Goal: Book appointment/travel/reservation

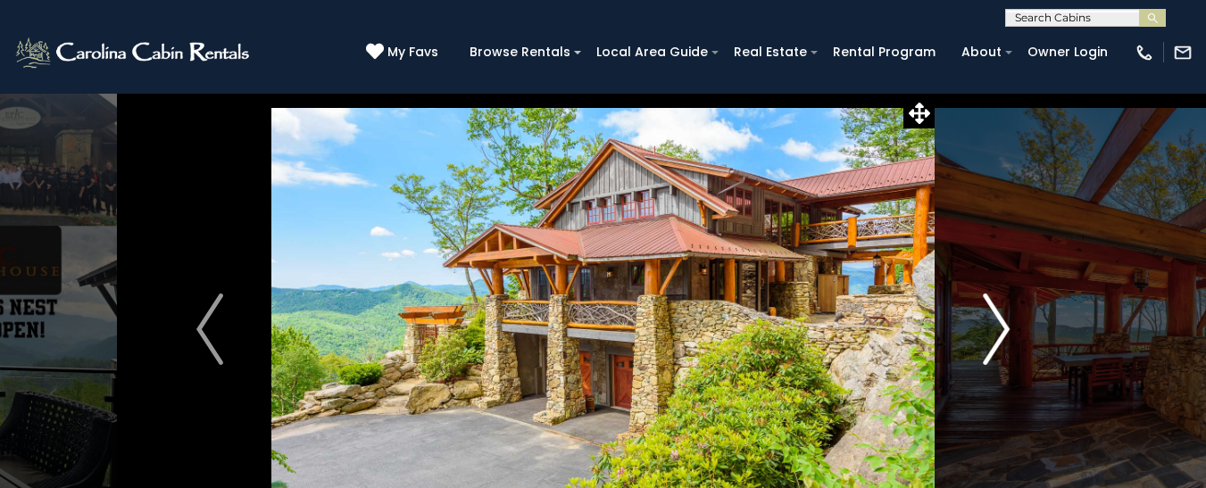
click at [995, 329] on img "Next" at bounding box center [996, 329] width 27 height 71
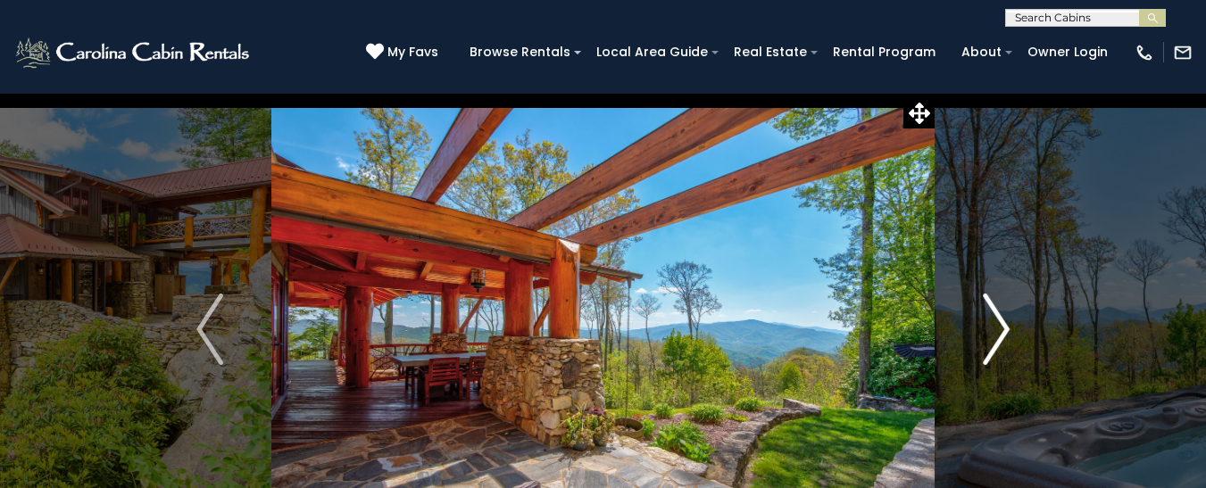
click at [997, 329] on img "Next" at bounding box center [996, 329] width 27 height 71
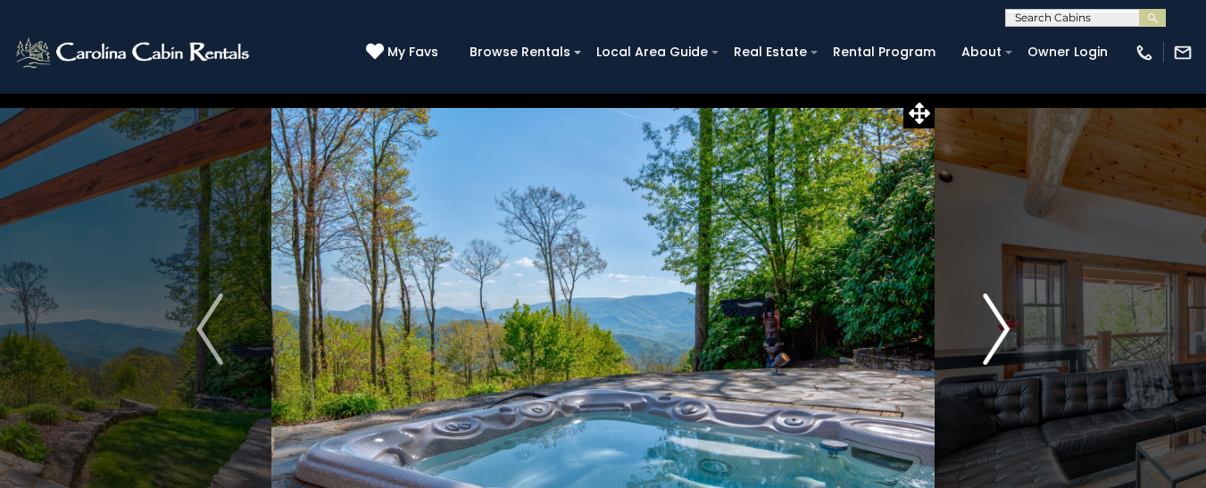
click at [997, 329] on img "Next" at bounding box center [996, 329] width 27 height 71
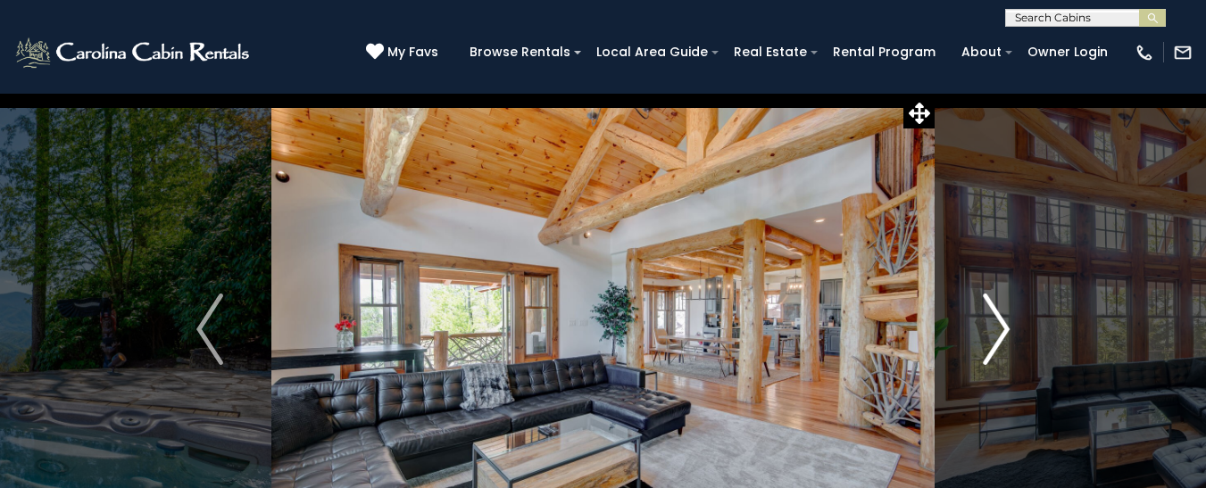
click at [997, 329] on img "Next" at bounding box center [996, 329] width 27 height 71
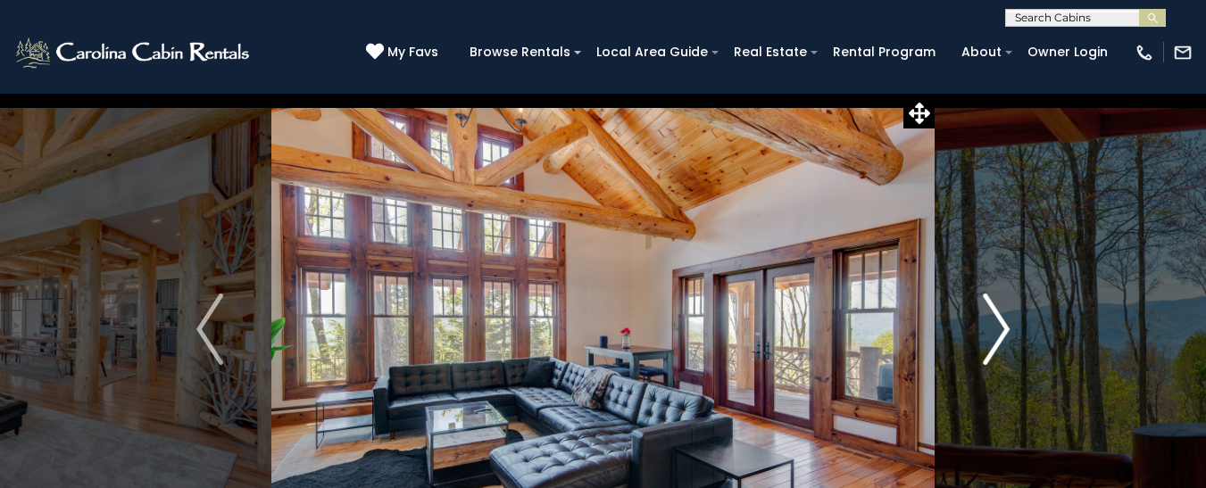
click at [997, 329] on img "Next" at bounding box center [996, 329] width 27 height 71
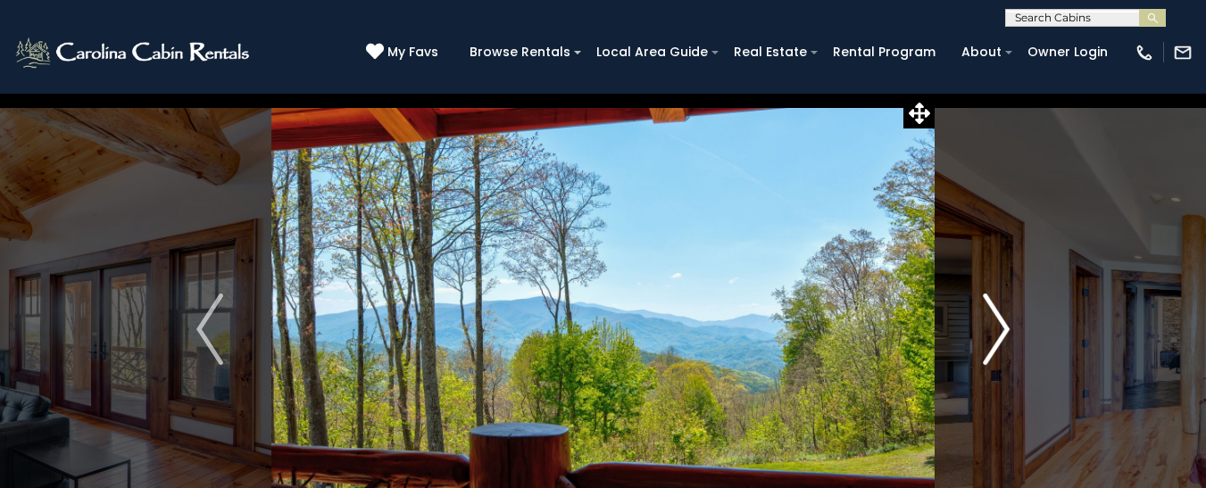
click at [997, 329] on img "Next" at bounding box center [996, 329] width 27 height 71
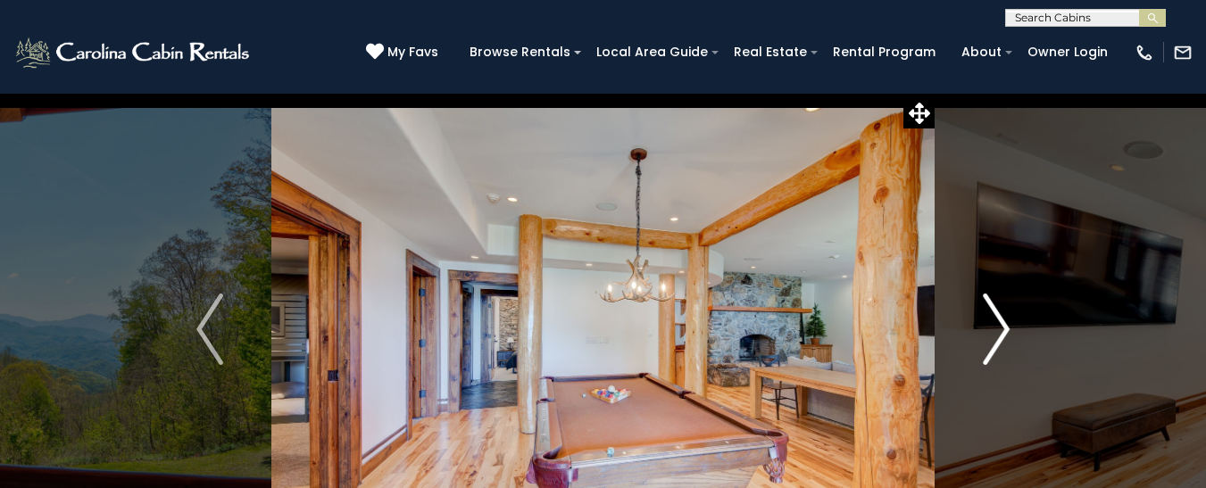
click at [997, 329] on img "Next" at bounding box center [996, 329] width 27 height 71
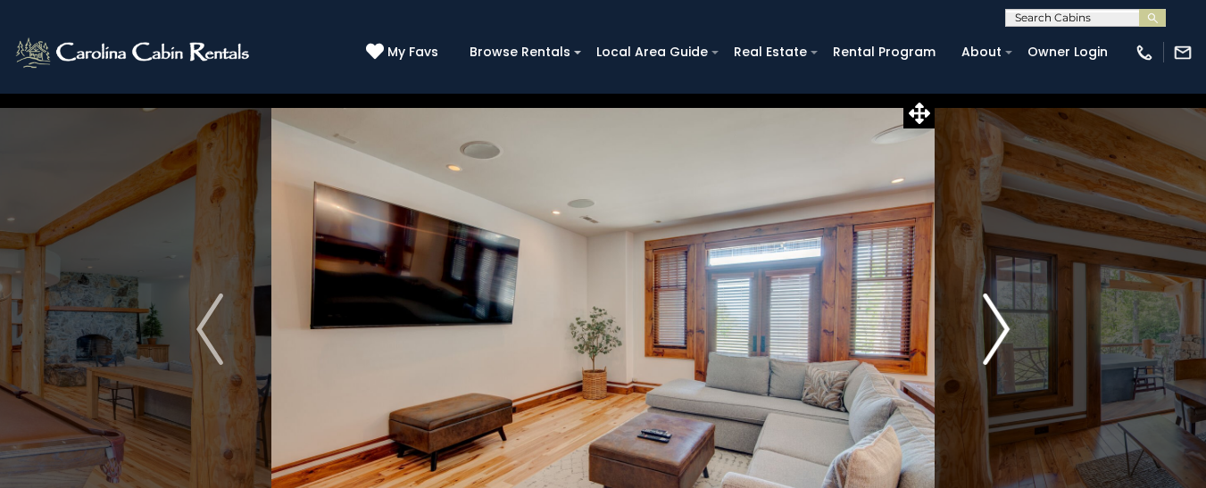
click at [997, 329] on img "Next" at bounding box center [996, 329] width 27 height 71
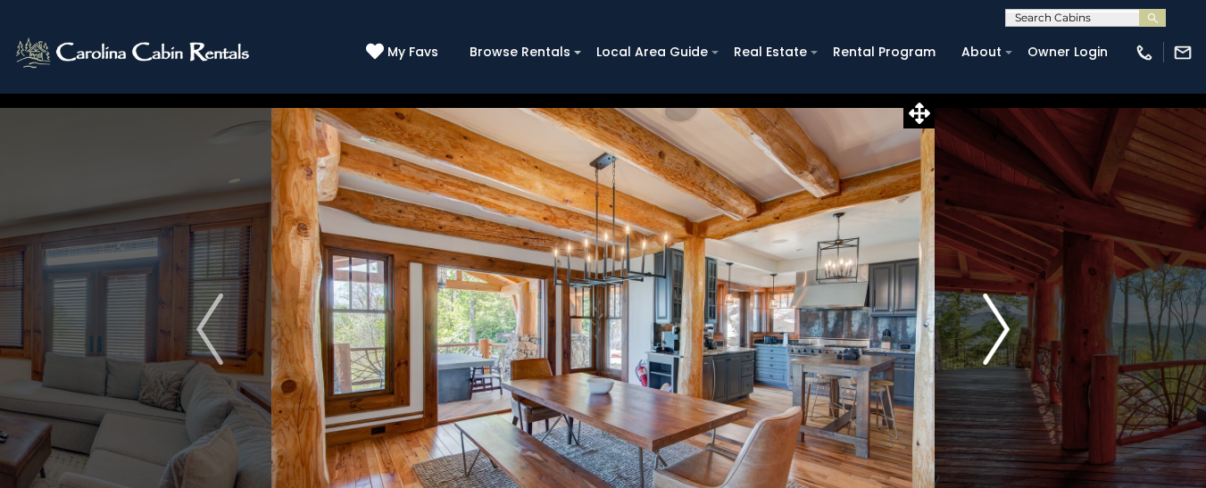
click at [997, 329] on img "Next" at bounding box center [996, 329] width 27 height 71
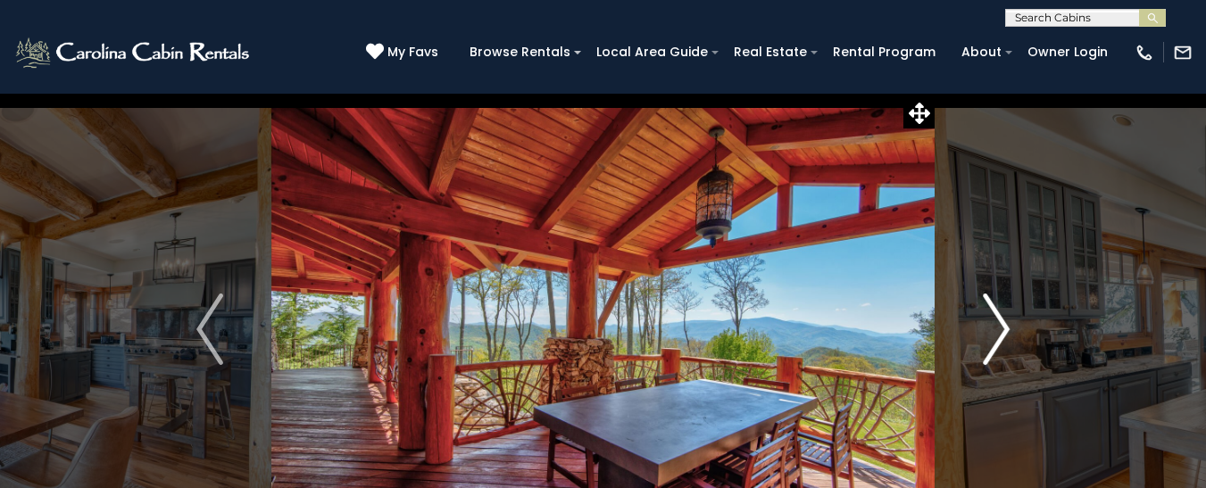
click at [997, 329] on img "Next" at bounding box center [996, 329] width 27 height 71
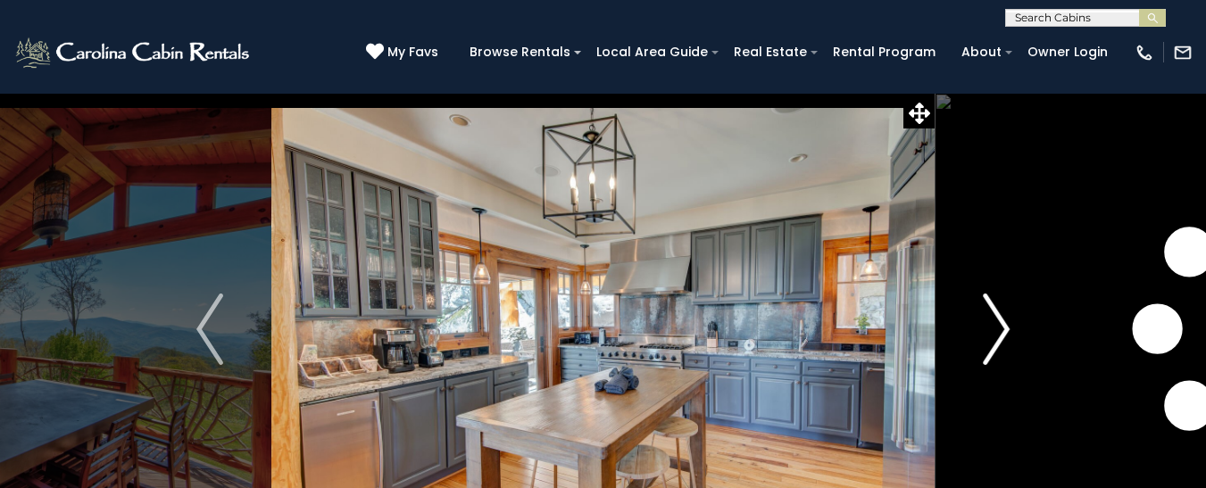
click at [997, 329] on img "Next" at bounding box center [996, 329] width 27 height 71
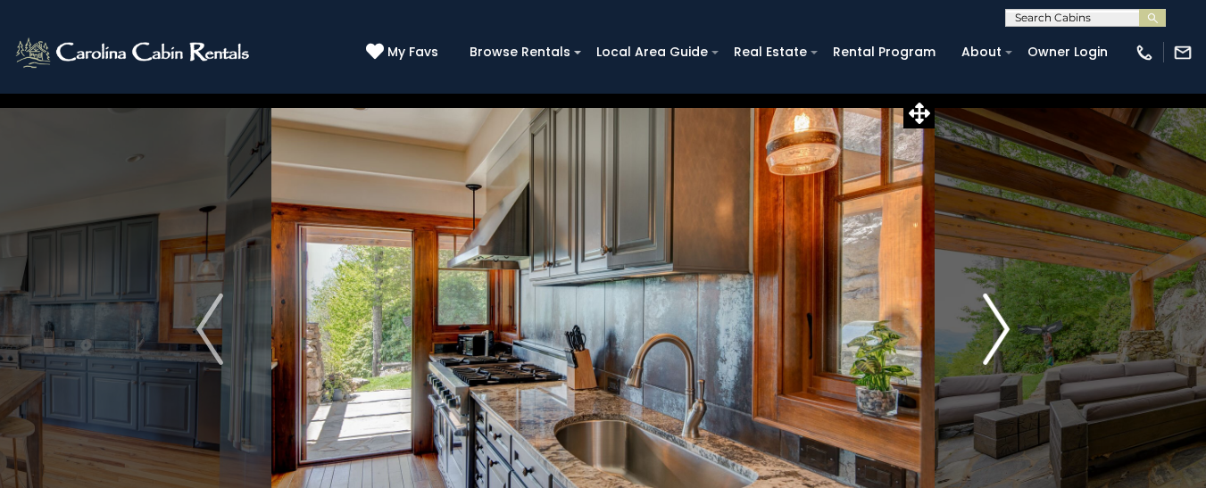
click at [997, 329] on img "Next" at bounding box center [996, 329] width 27 height 71
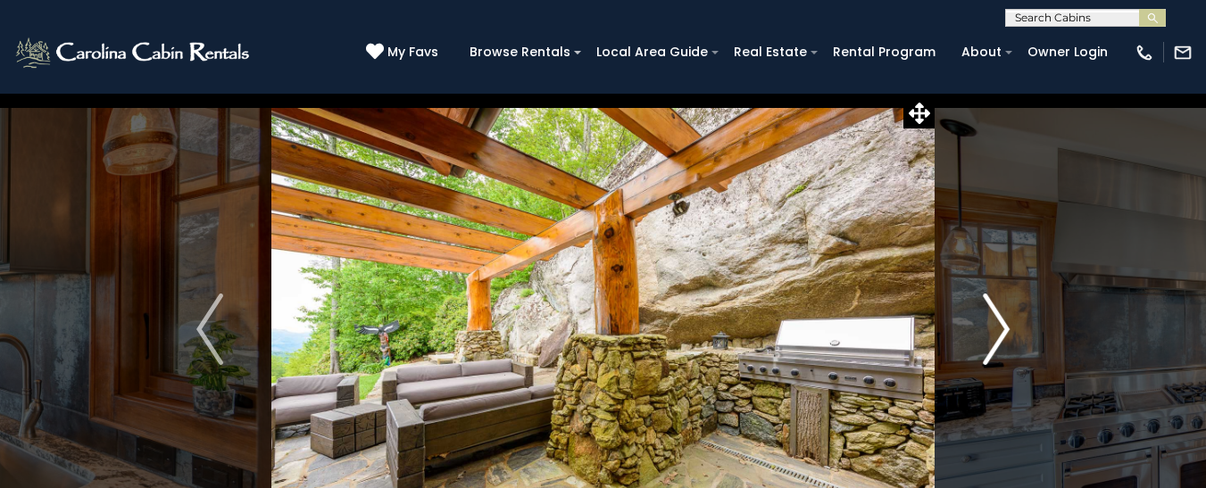
click at [988, 329] on img "Next" at bounding box center [996, 329] width 27 height 71
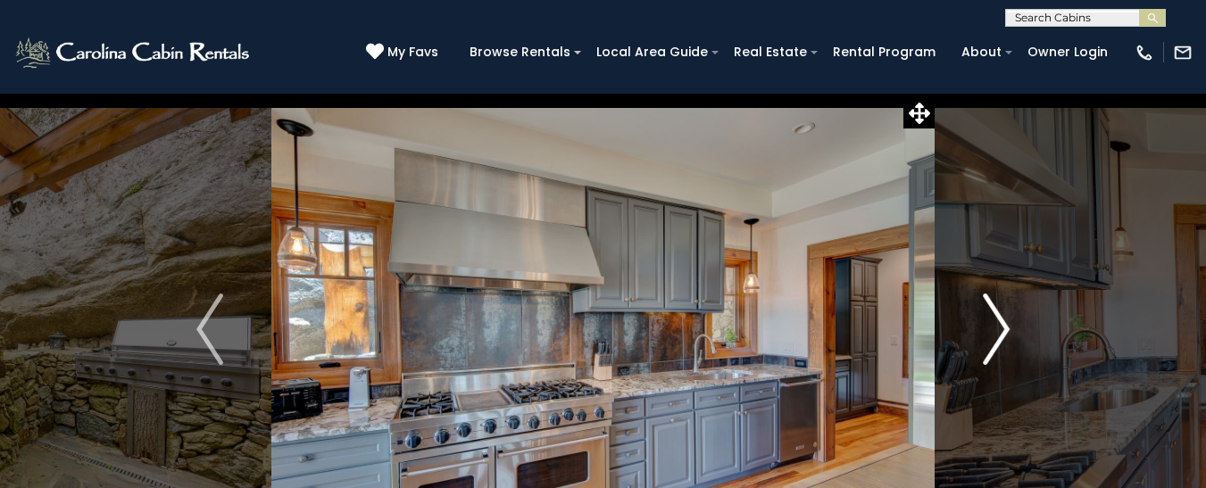
click at [988, 329] on img "Next" at bounding box center [996, 329] width 27 height 71
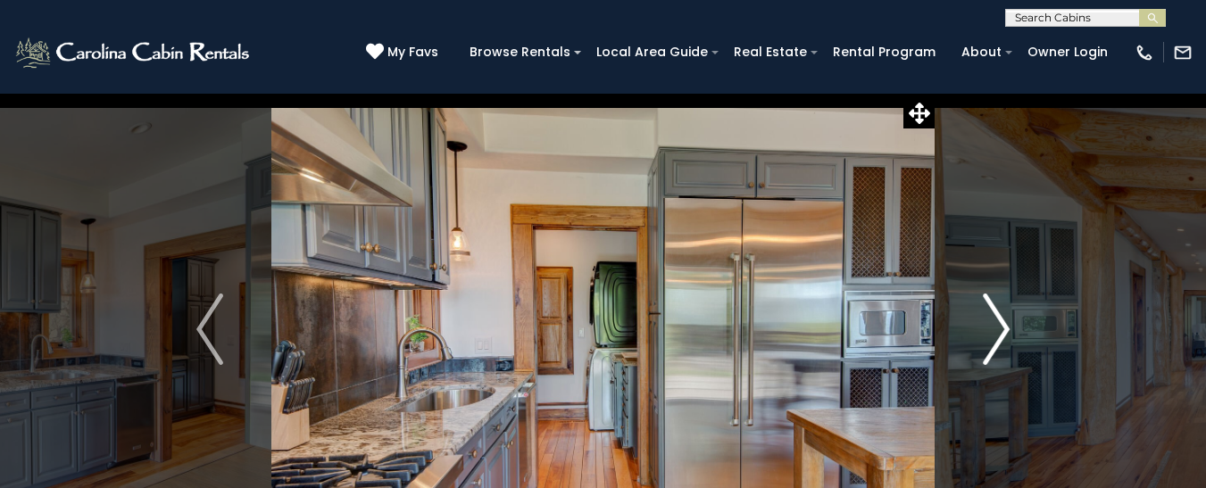
click at [988, 329] on img "Next" at bounding box center [996, 329] width 27 height 71
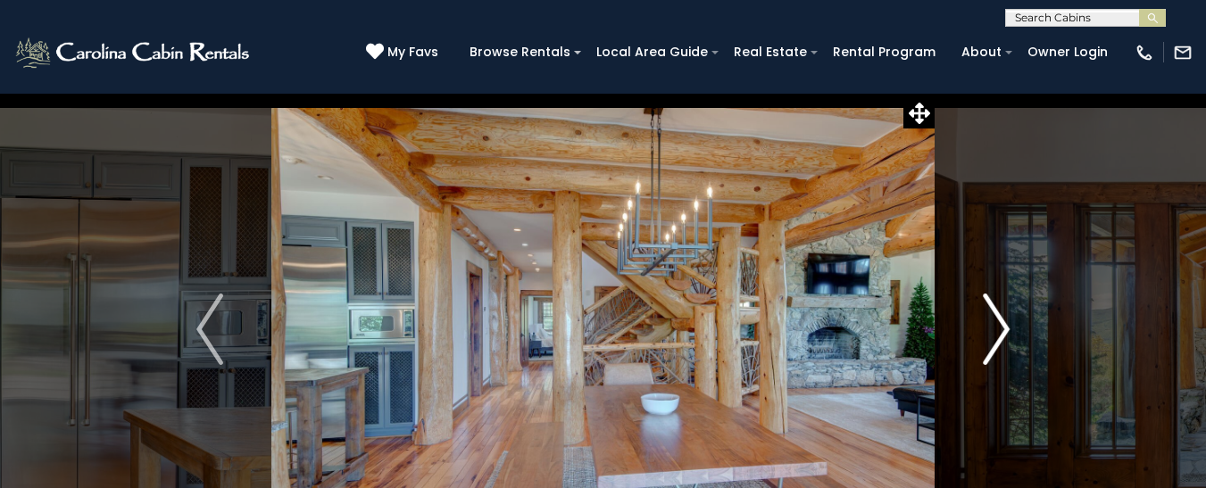
click at [988, 329] on img "Next" at bounding box center [996, 329] width 27 height 71
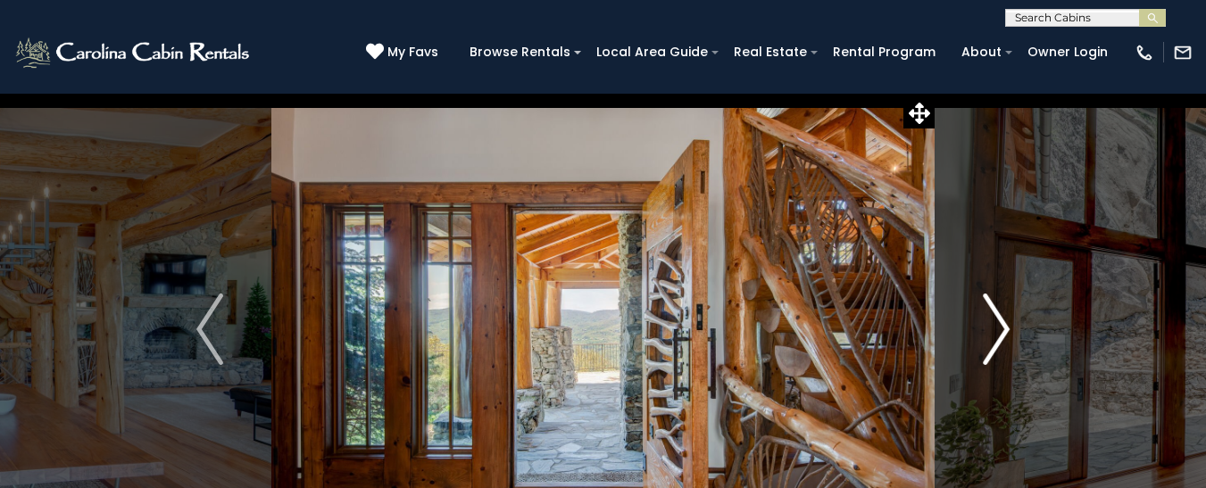
click at [988, 329] on img "Next" at bounding box center [996, 329] width 27 height 71
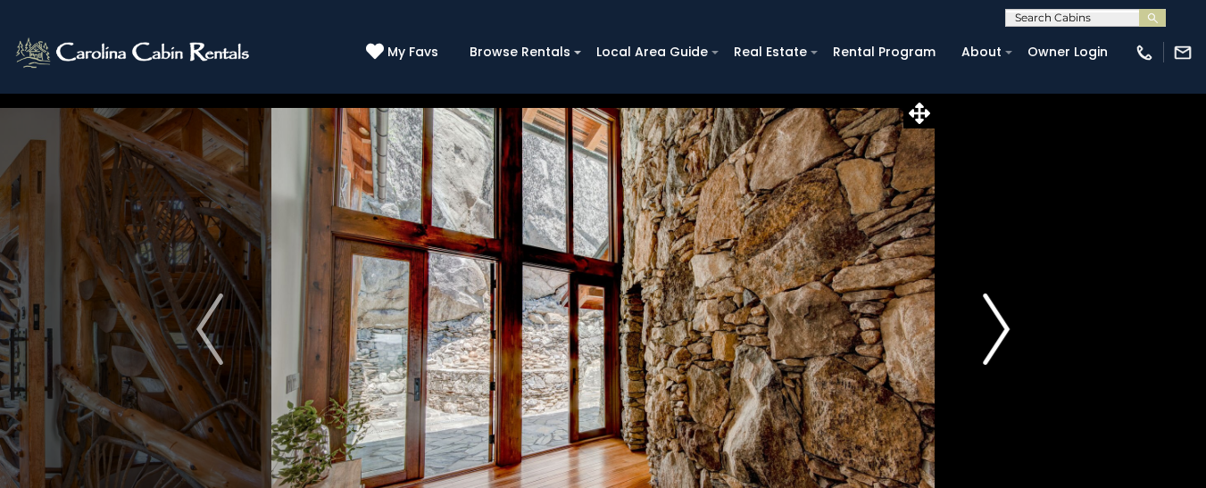
click at [988, 329] on img "Next" at bounding box center [996, 329] width 27 height 71
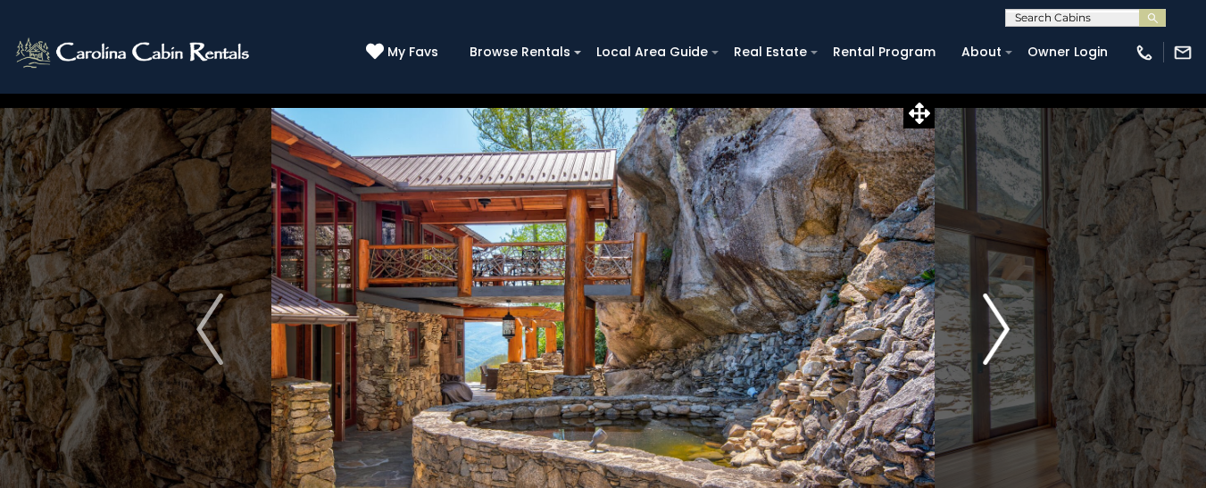
click at [988, 329] on img "Next" at bounding box center [996, 329] width 27 height 71
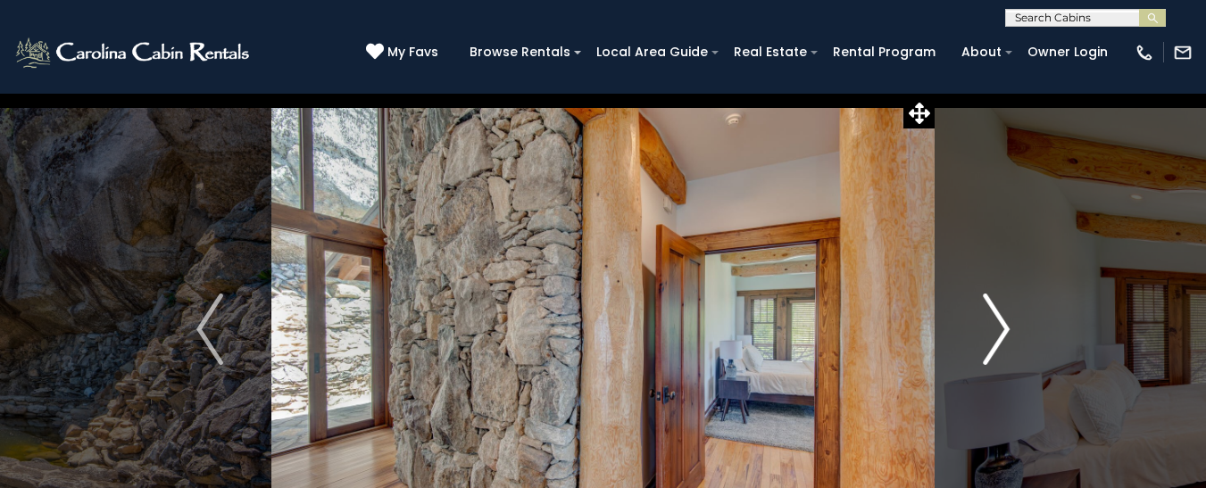
click at [997, 316] on img "Next" at bounding box center [996, 329] width 27 height 71
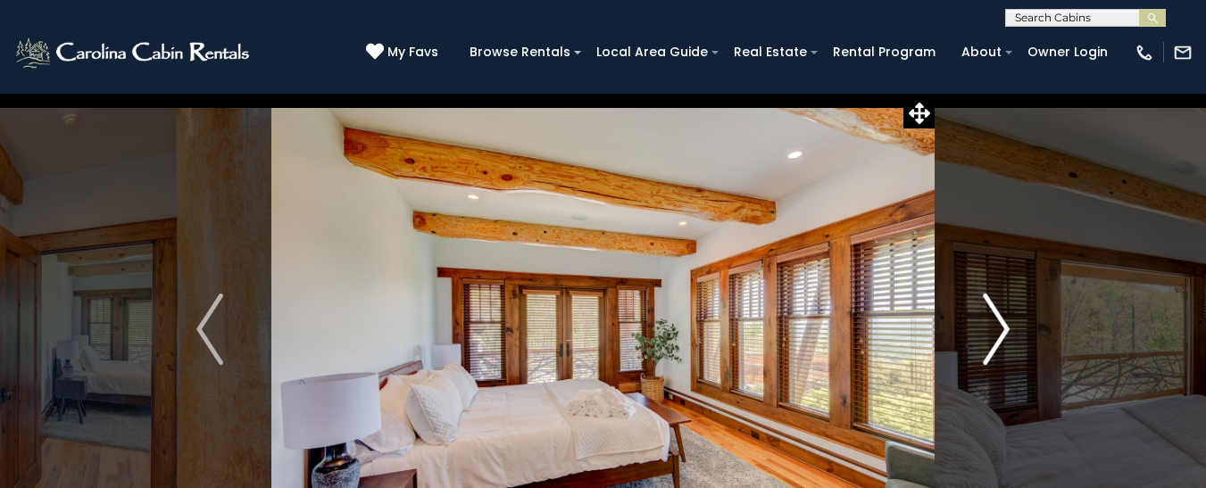
click at [997, 316] on img "Next" at bounding box center [996, 329] width 27 height 71
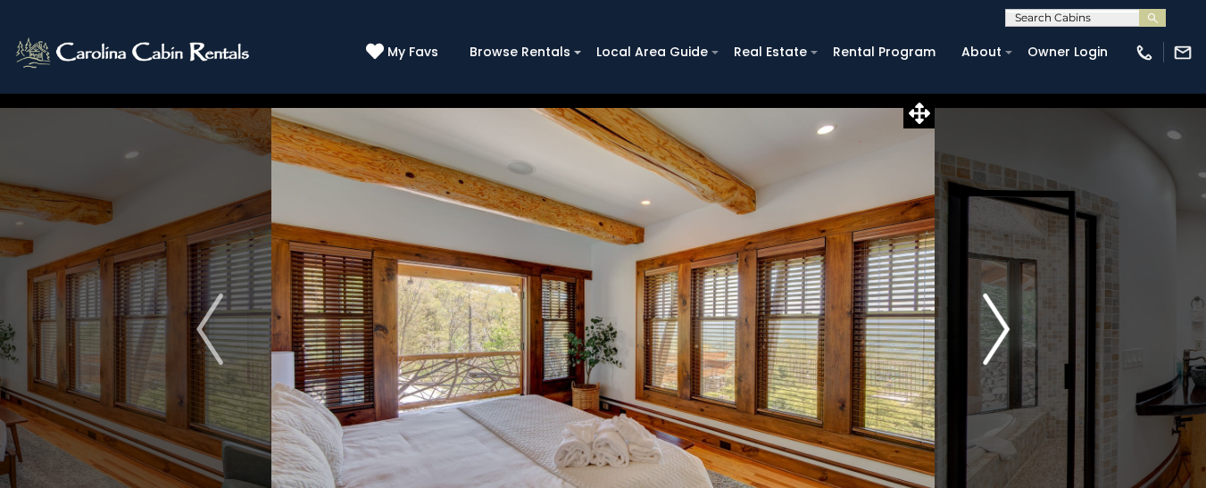
click at [997, 316] on img "Next" at bounding box center [996, 329] width 27 height 71
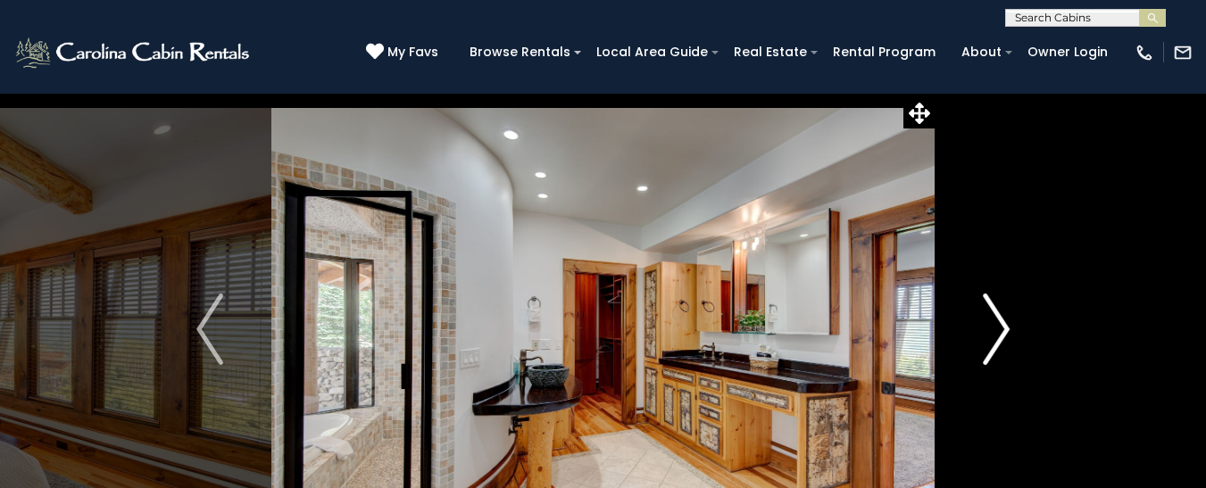
click at [997, 316] on img "Next" at bounding box center [996, 329] width 27 height 71
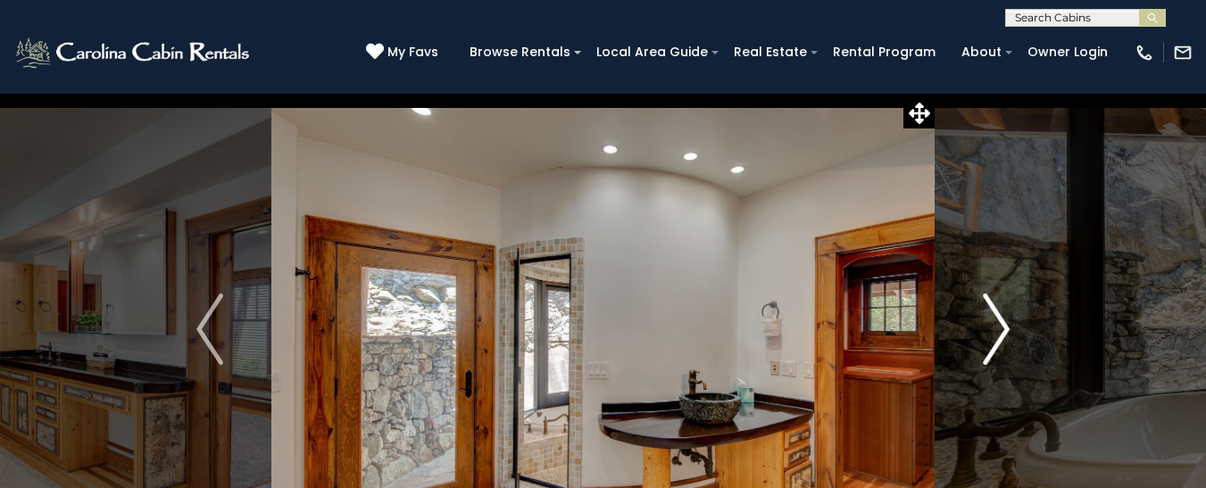
click at [997, 316] on img "Next" at bounding box center [996, 329] width 27 height 71
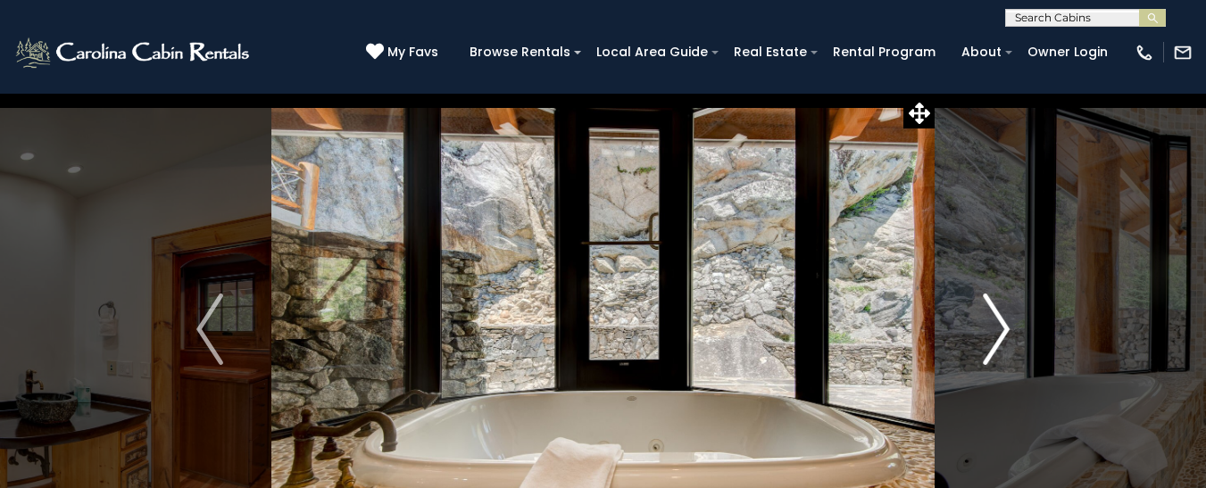
click at [997, 316] on img "Next" at bounding box center [996, 329] width 27 height 71
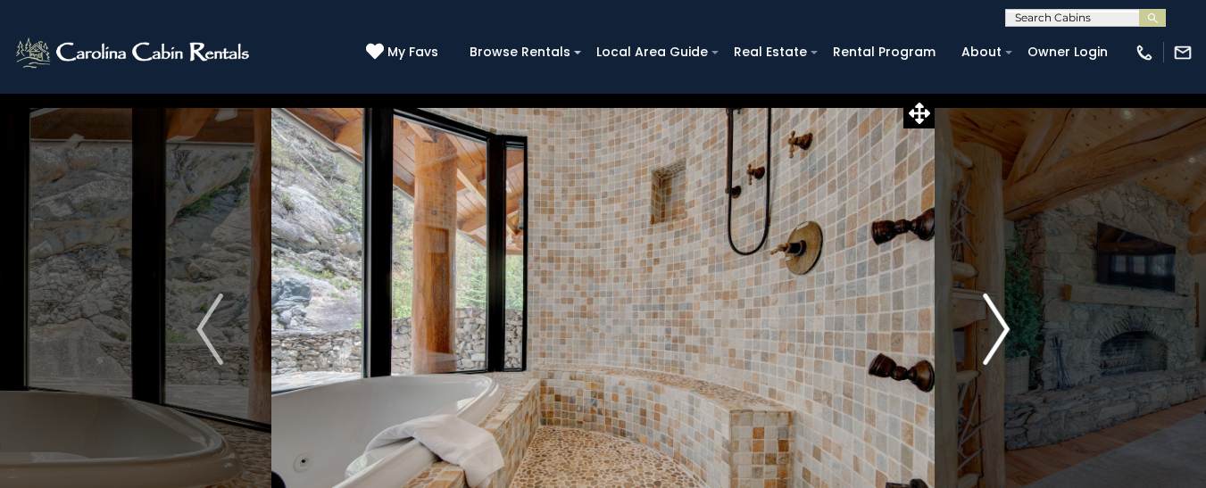
click at [997, 316] on img "Next" at bounding box center [996, 329] width 27 height 71
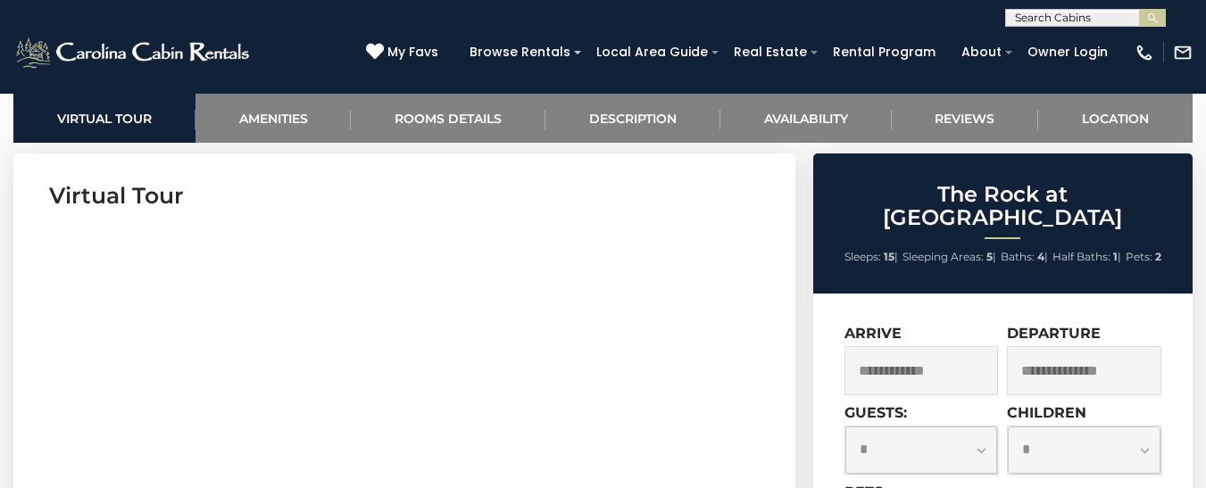
scroll to position [714, 0]
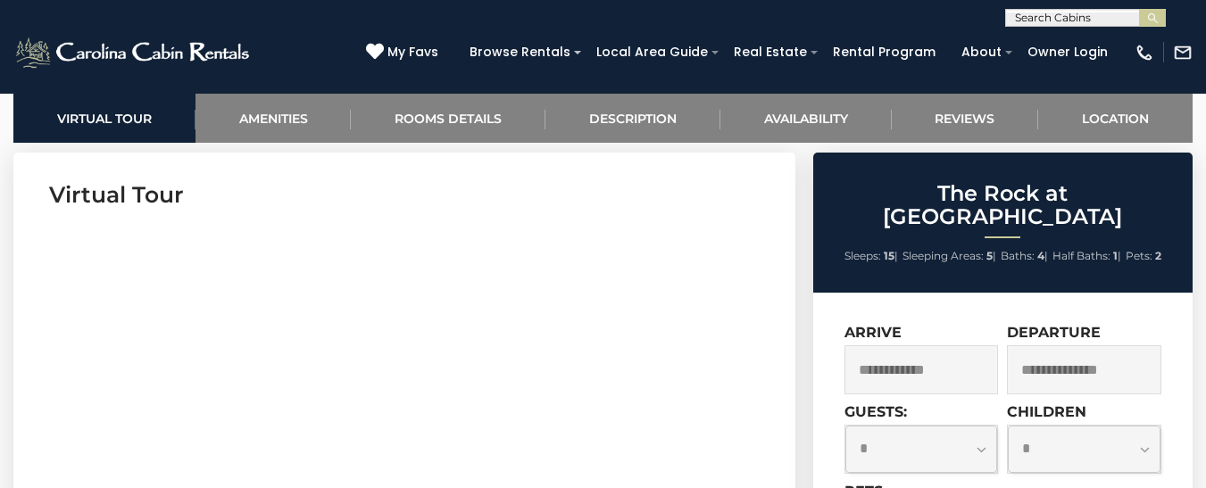
click at [960, 354] on input "text" at bounding box center [922, 369] width 154 height 49
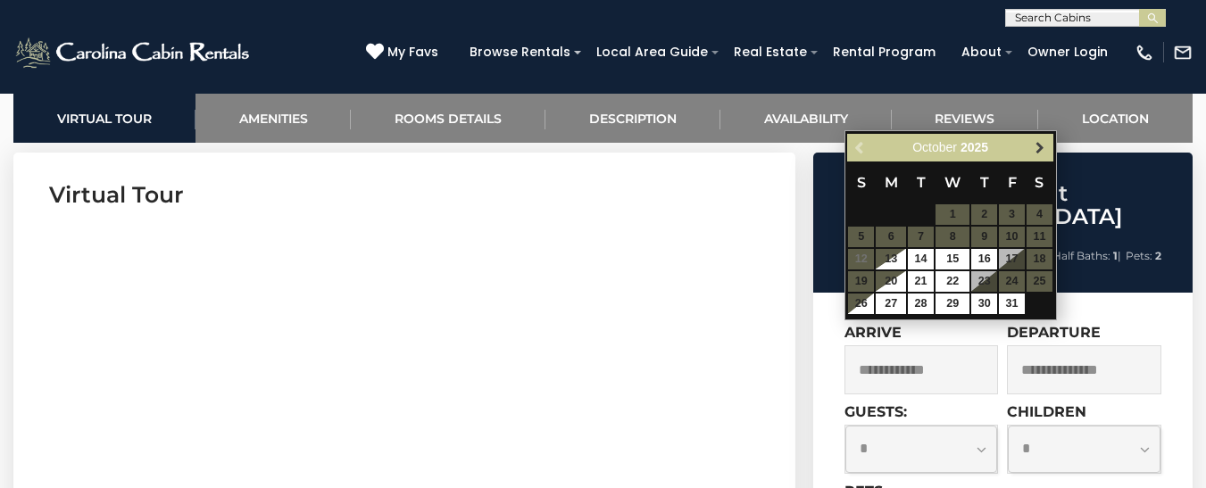
click at [1046, 137] on link "Next" at bounding box center [1040, 148] width 22 height 22
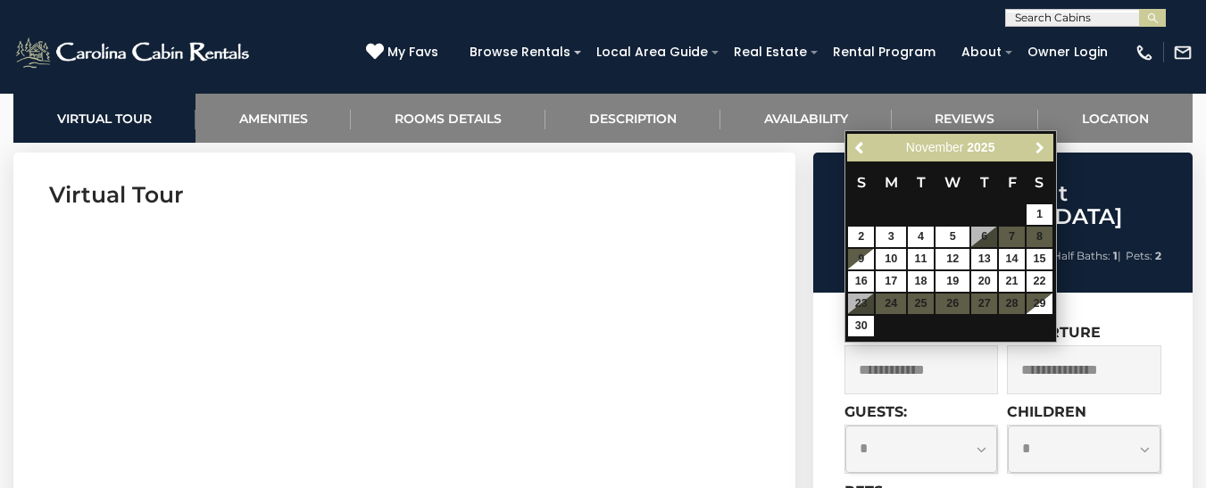
click at [1046, 137] on link "Next" at bounding box center [1040, 148] width 22 height 22
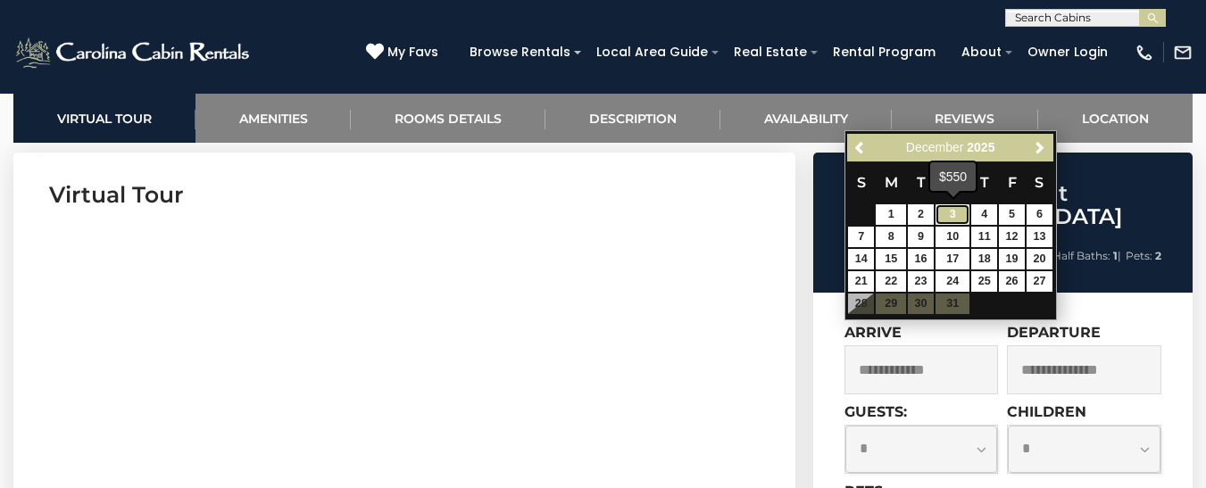
click at [956, 214] on link "3" at bounding box center [953, 214] width 34 height 21
type input "**********"
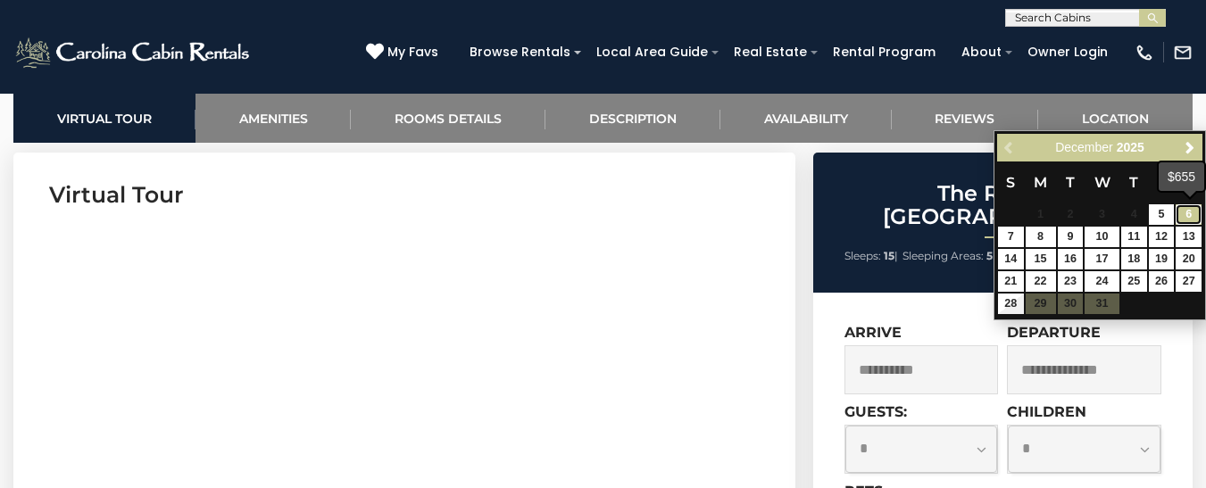
click at [1182, 212] on link "6" at bounding box center [1189, 214] width 26 height 21
type input "**********"
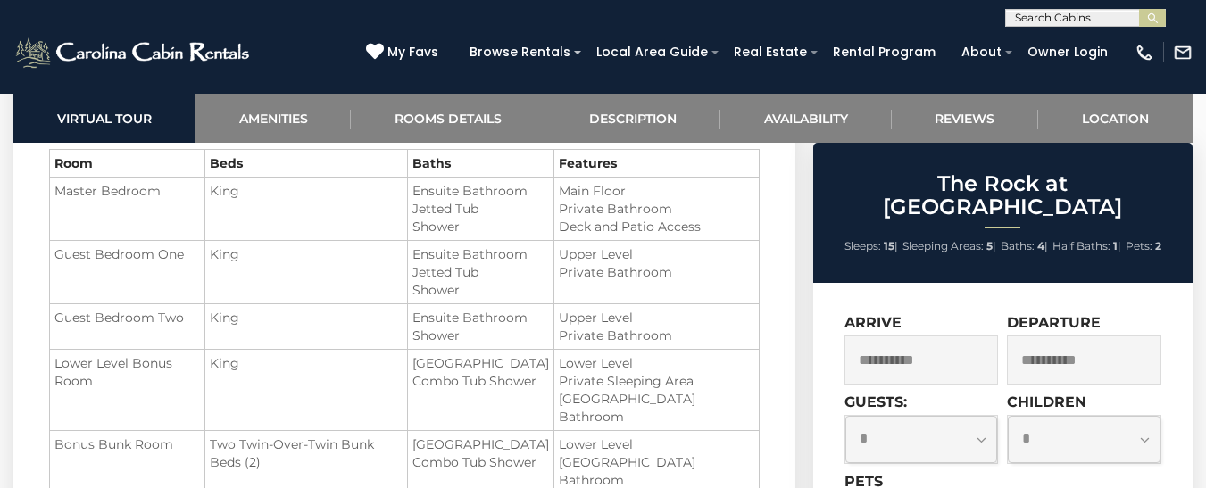
scroll to position [2053, 0]
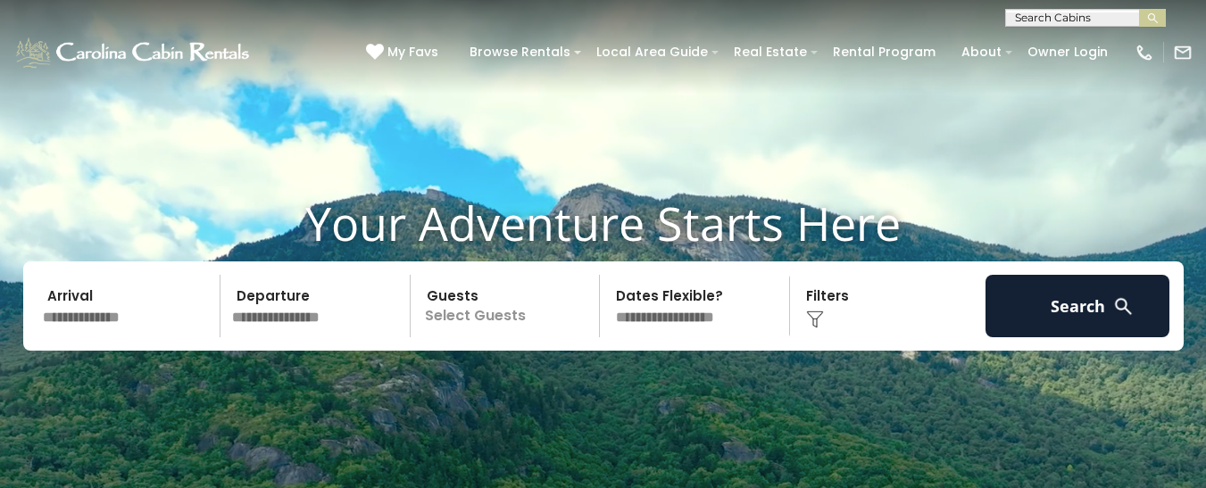
click at [138, 321] on input "text" at bounding box center [129, 306] width 185 height 62
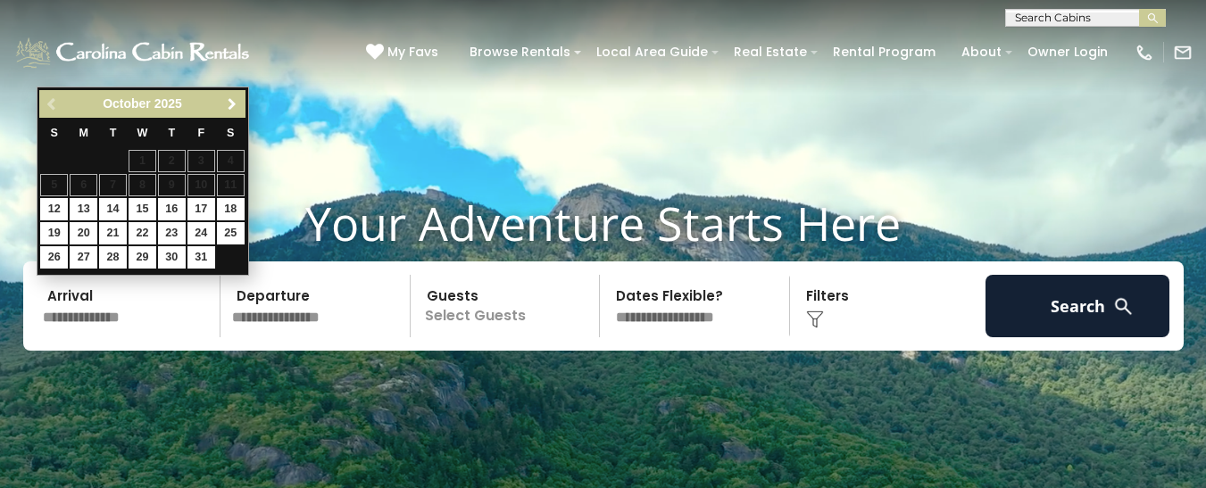
click at [235, 99] on span "Next" at bounding box center [232, 104] width 14 height 14
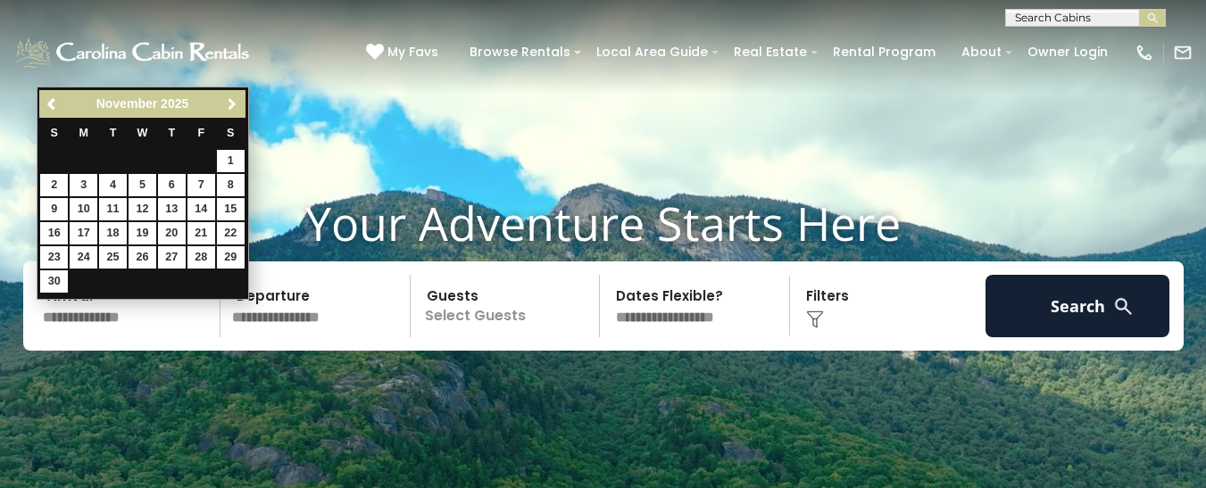
click at [235, 99] on span "Next" at bounding box center [232, 104] width 14 height 14
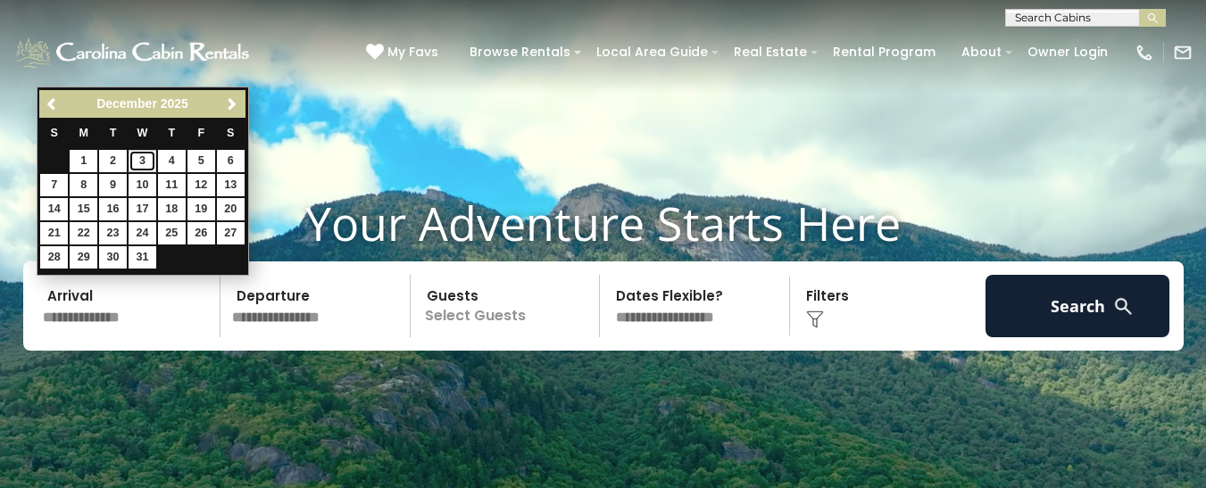
click at [142, 152] on link "3" at bounding box center [143, 161] width 28 height 22
type input "*******"
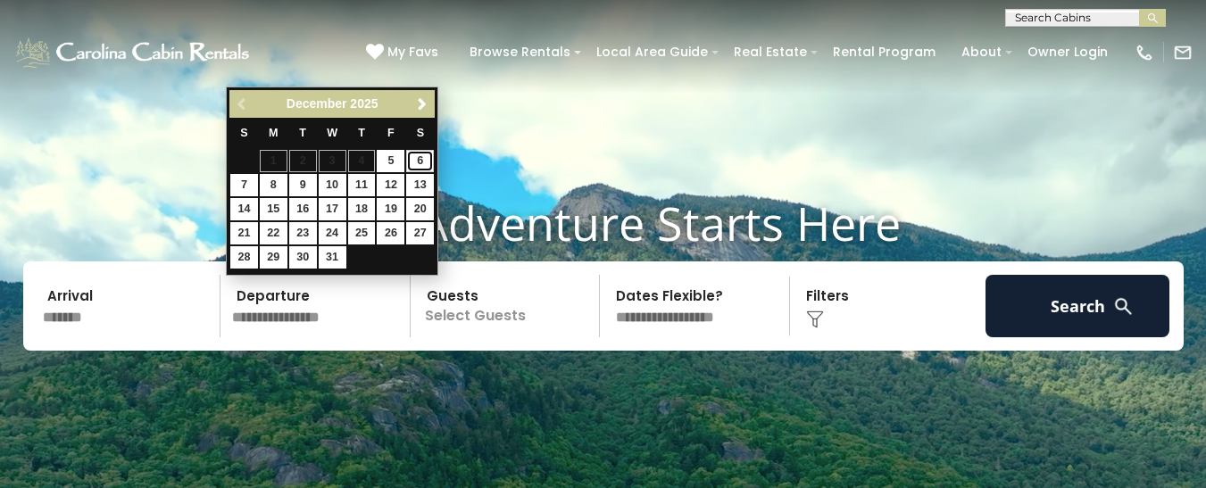
click at [414, 156] on link "6" at bounding box center [420, 161] width 28 height 22
type input "*******"
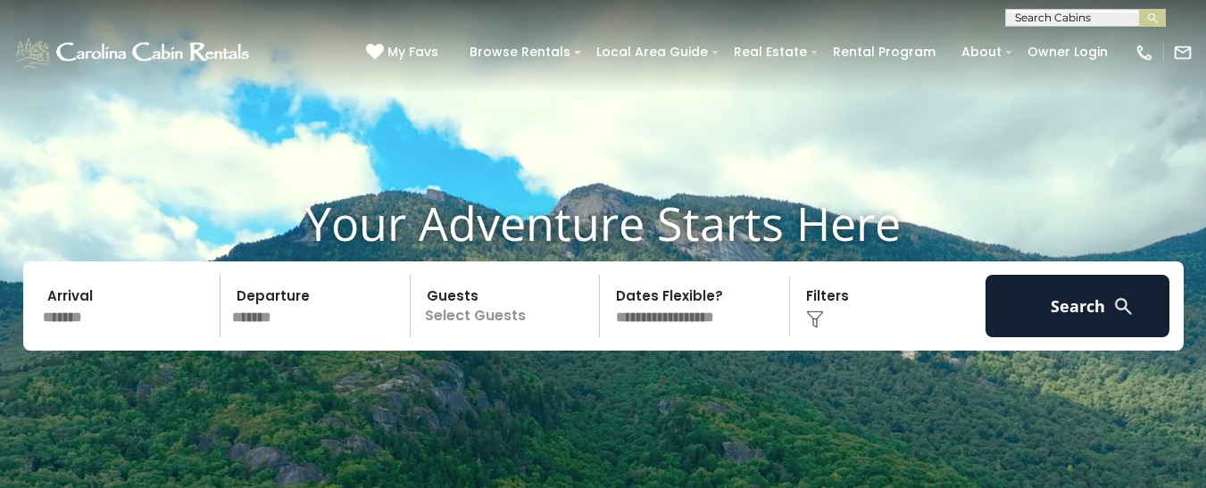
click at [500, 311] on p "Select Guests" at bounding box center [508, 306] width 184 height 62
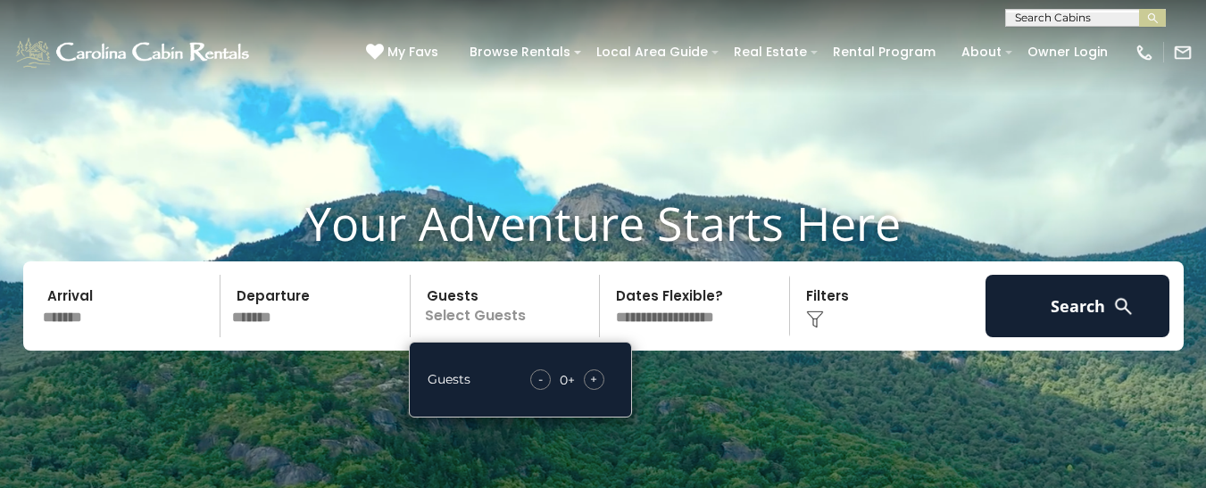
click at [590, 380] on span "+" at bounding box center [593, 379] width 7 height 18
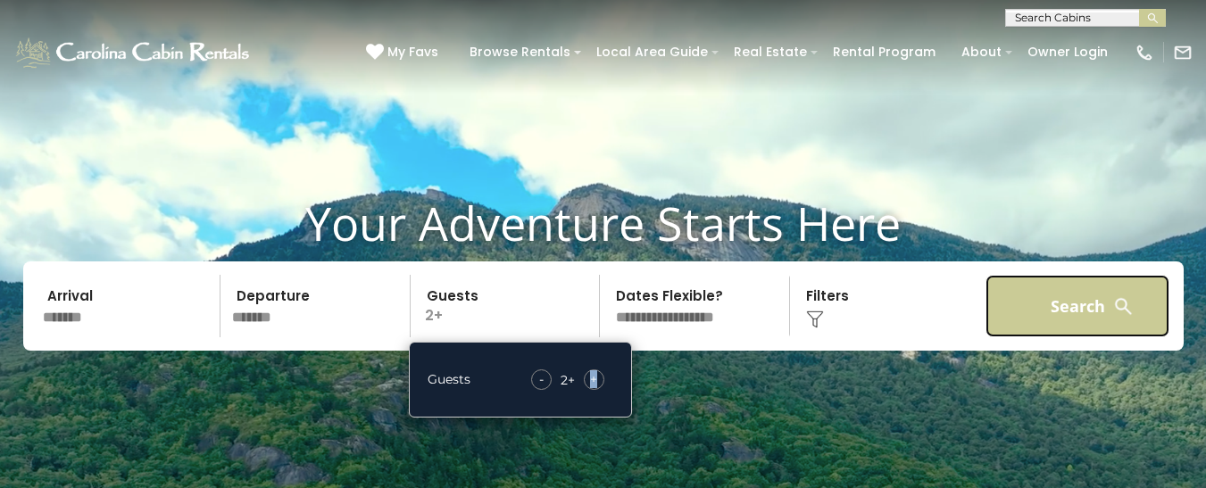
click at [1055, 301] on button "Search" at bounding box center [1078, 306] width 185 height 62
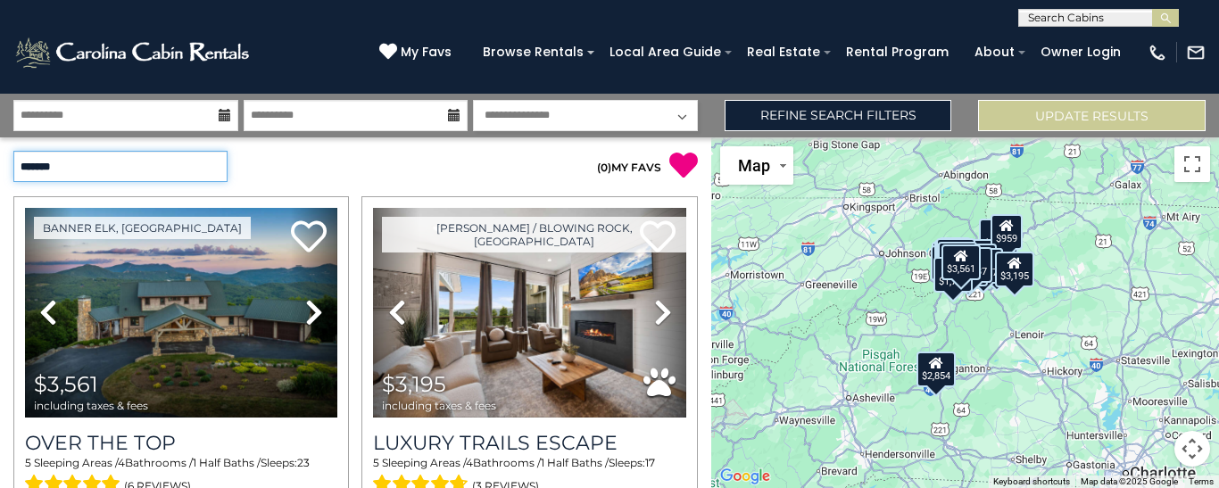
click at [216, 173] on select "**********" at bounding box center [120, 166] width 214 height 31
select select "*********"
click at [13, 151] on select "**********" at bounding box center [120, 166] width 214 height 31
